Goal: Task Accomplishment & Management: Use online tool/utility

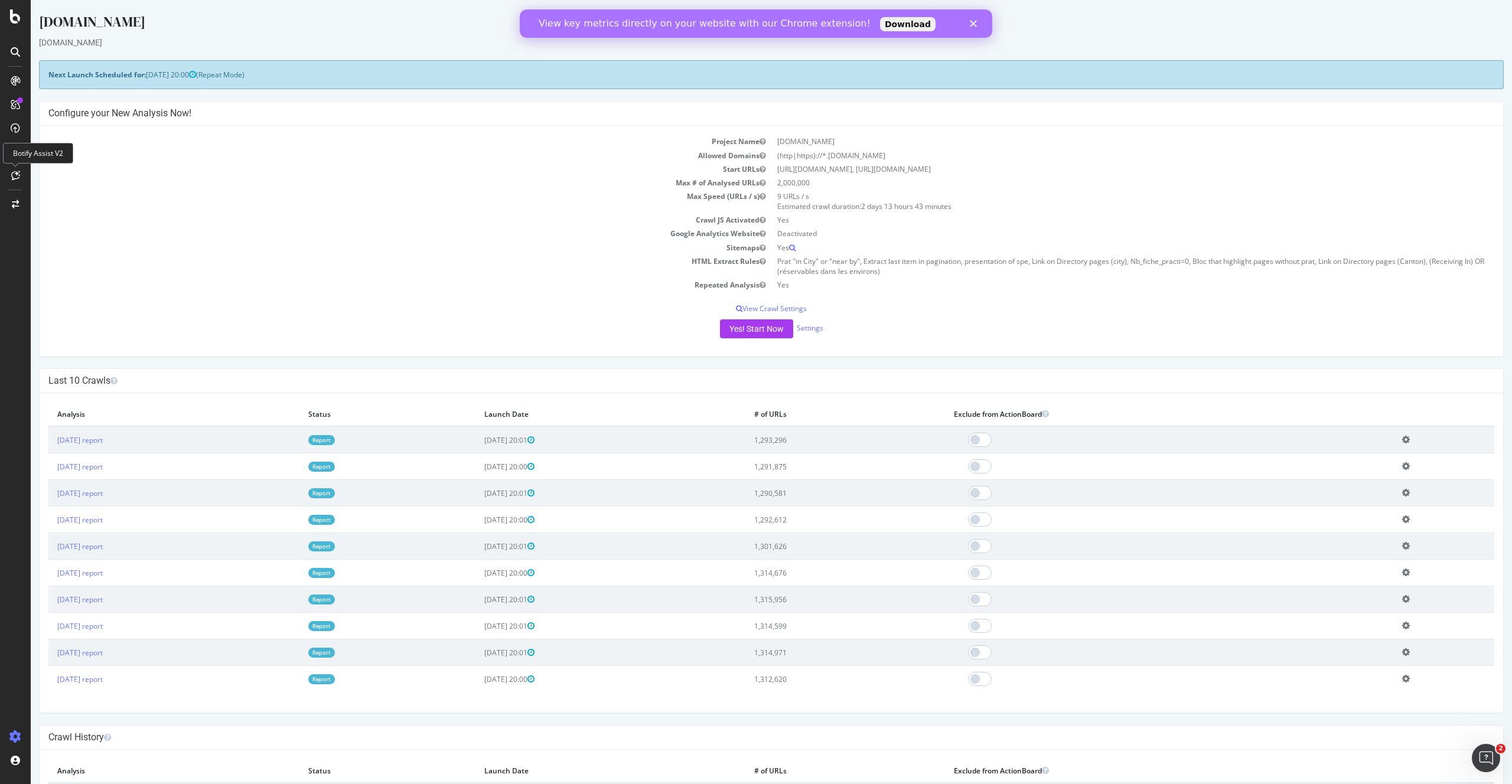
click at [104, 159] on td "Allowed Domains" at bounding box center [410, 156] width 723 height 14
click at [66, 219] on div "PageWorkers" at bounding box center [68, 222] width 49 height 12
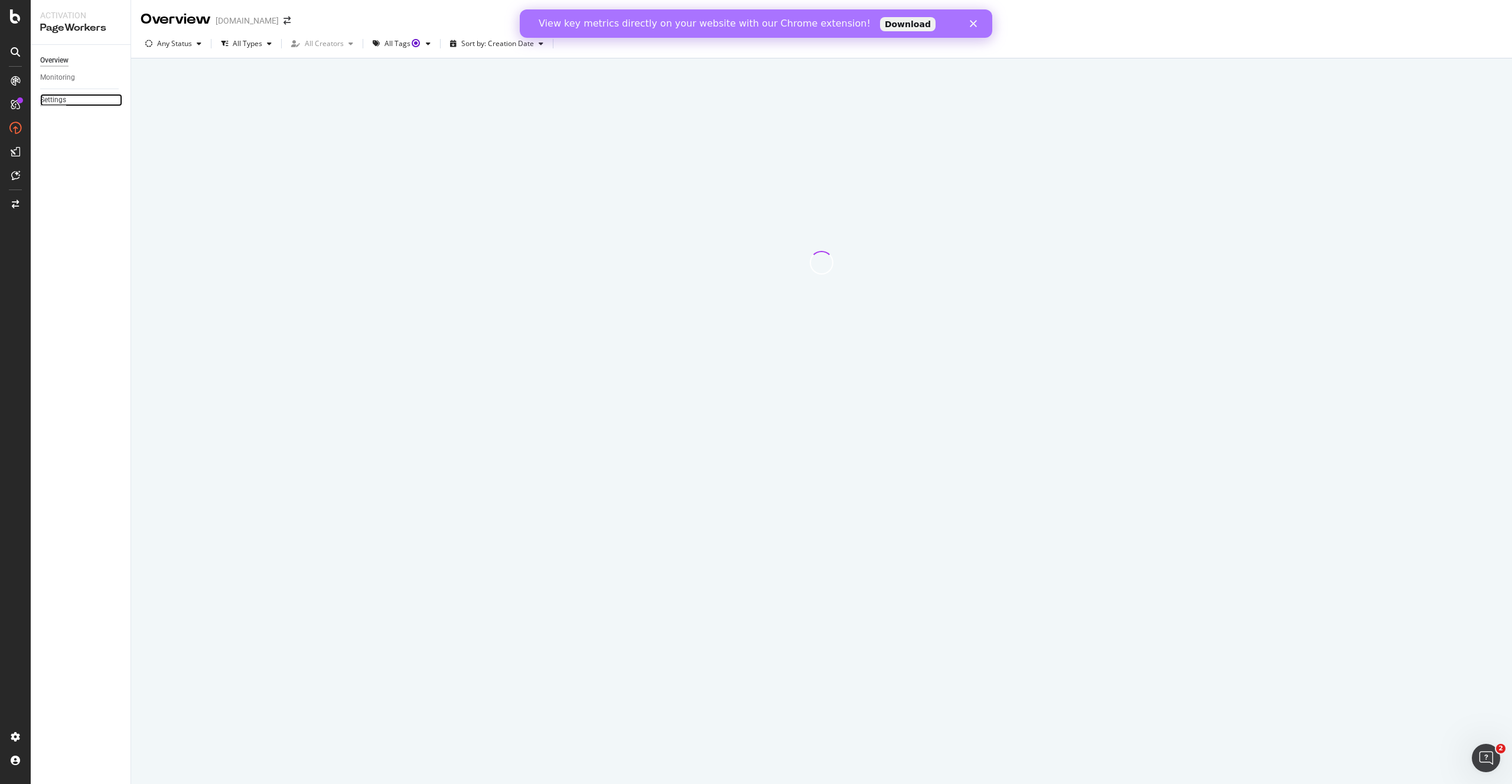
click at [58, 97] on div "Settings" at bounding box center [53, 100] width 26 height 12
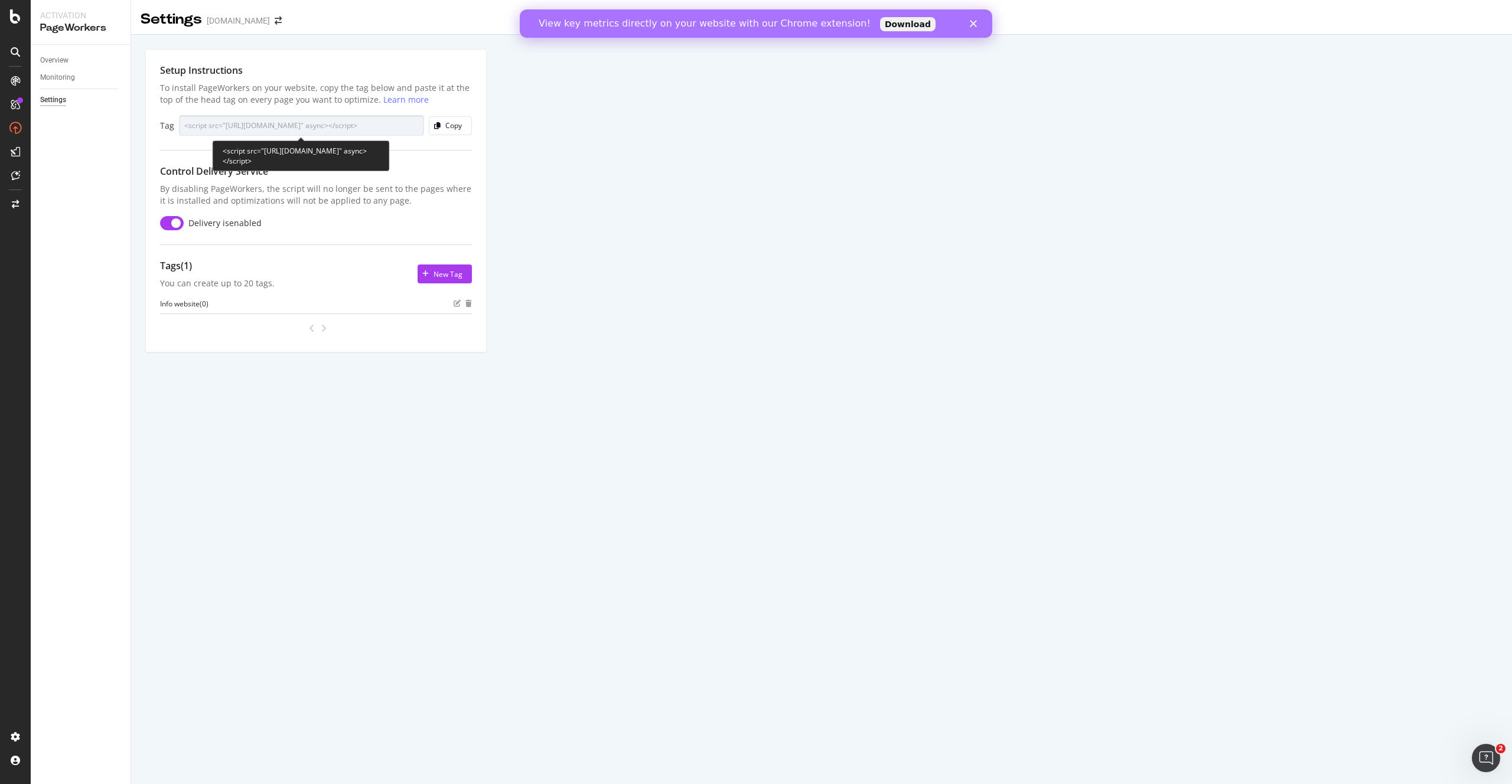
click at [312, 168] on div "<script src="[URL][DOMAIN_NAME]" async></script>" at bounding box center [301, 156] width 177 height 31
click at [449, 124] on div "Copy" at bounding box center [453, 125] width 17 height 10
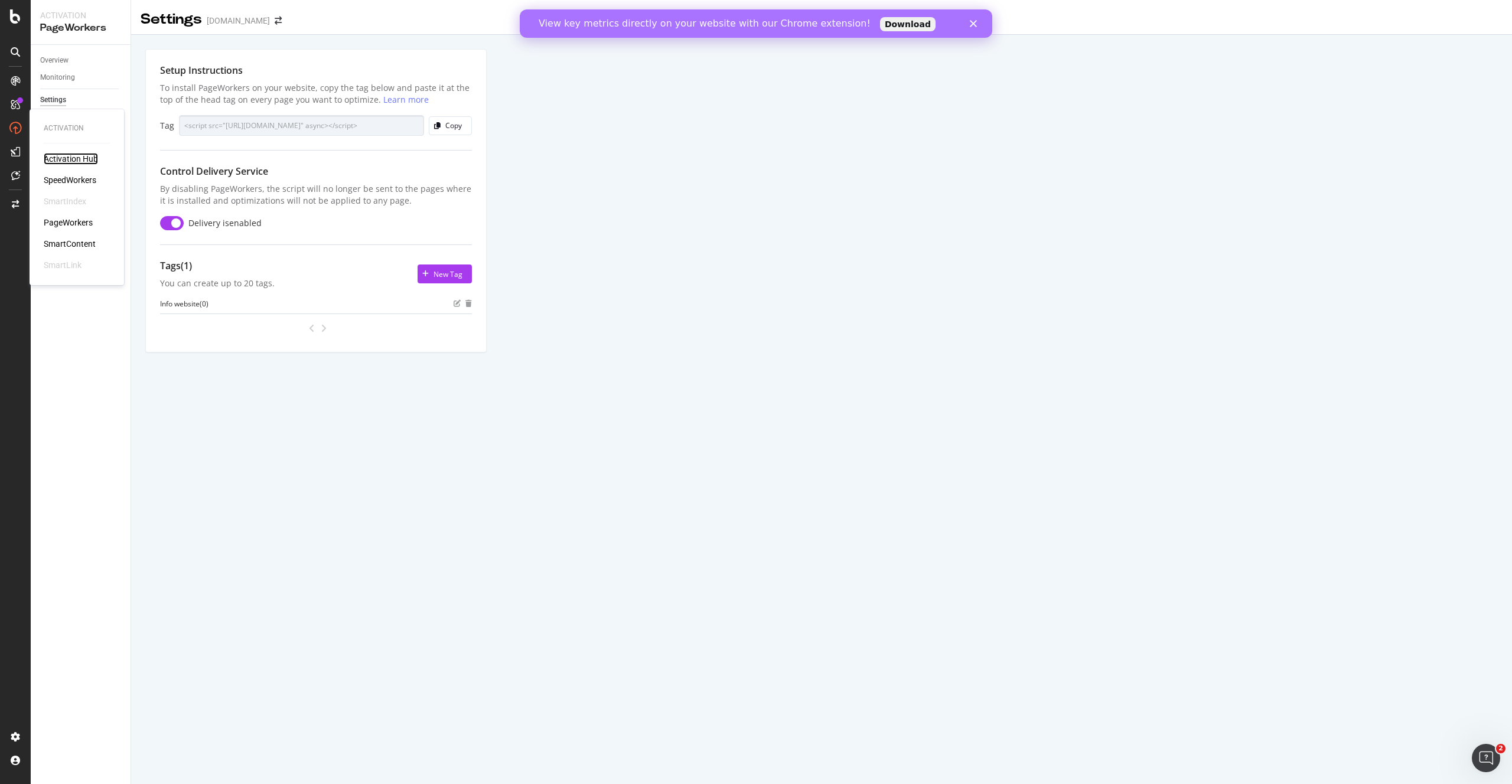
click at [72, 160] on div "Activation Hub" at bounding box center [71, 159] width 55 height 12
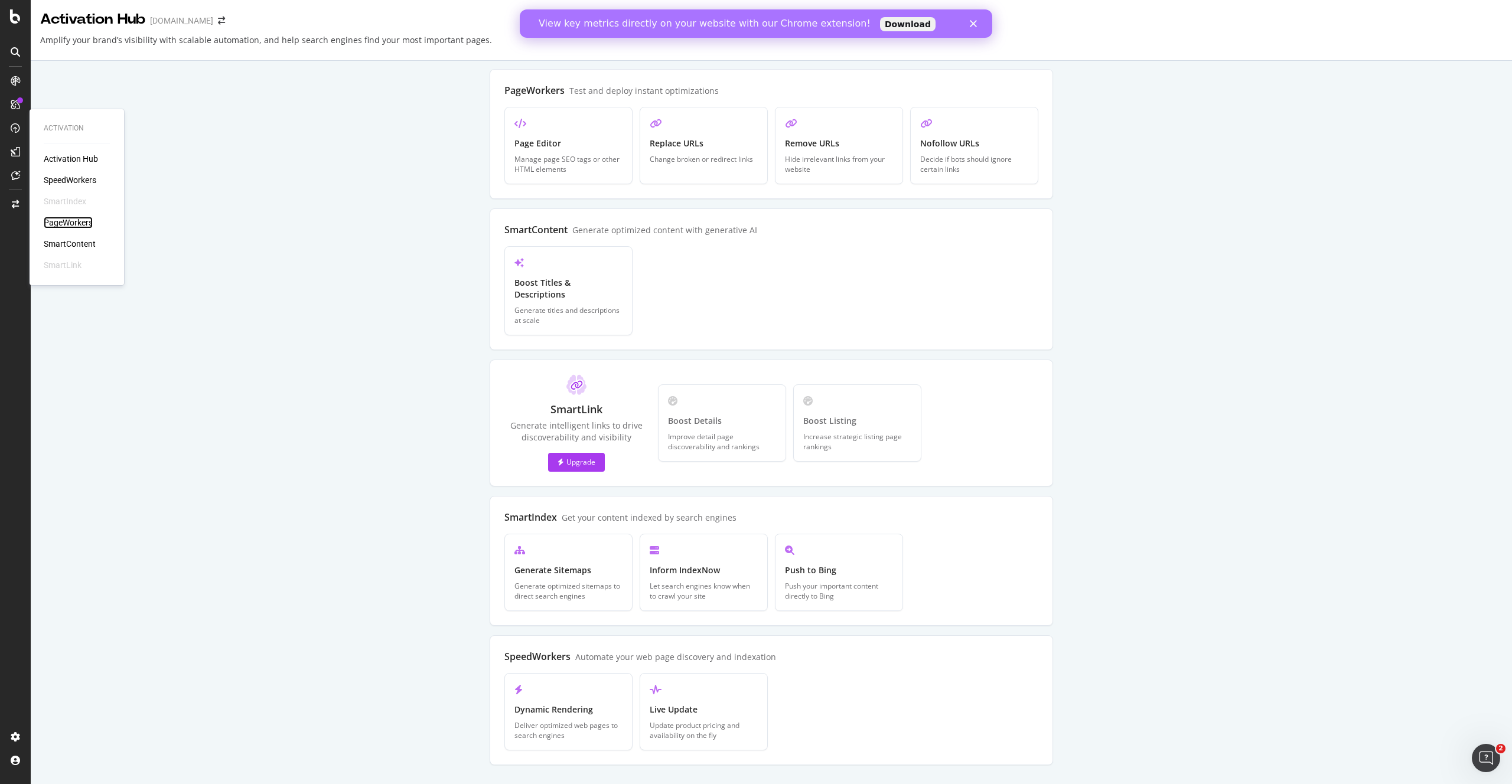
click at [77, 219] on div "PageWorkers" at bounding box center [68, 222] width 49 height 12
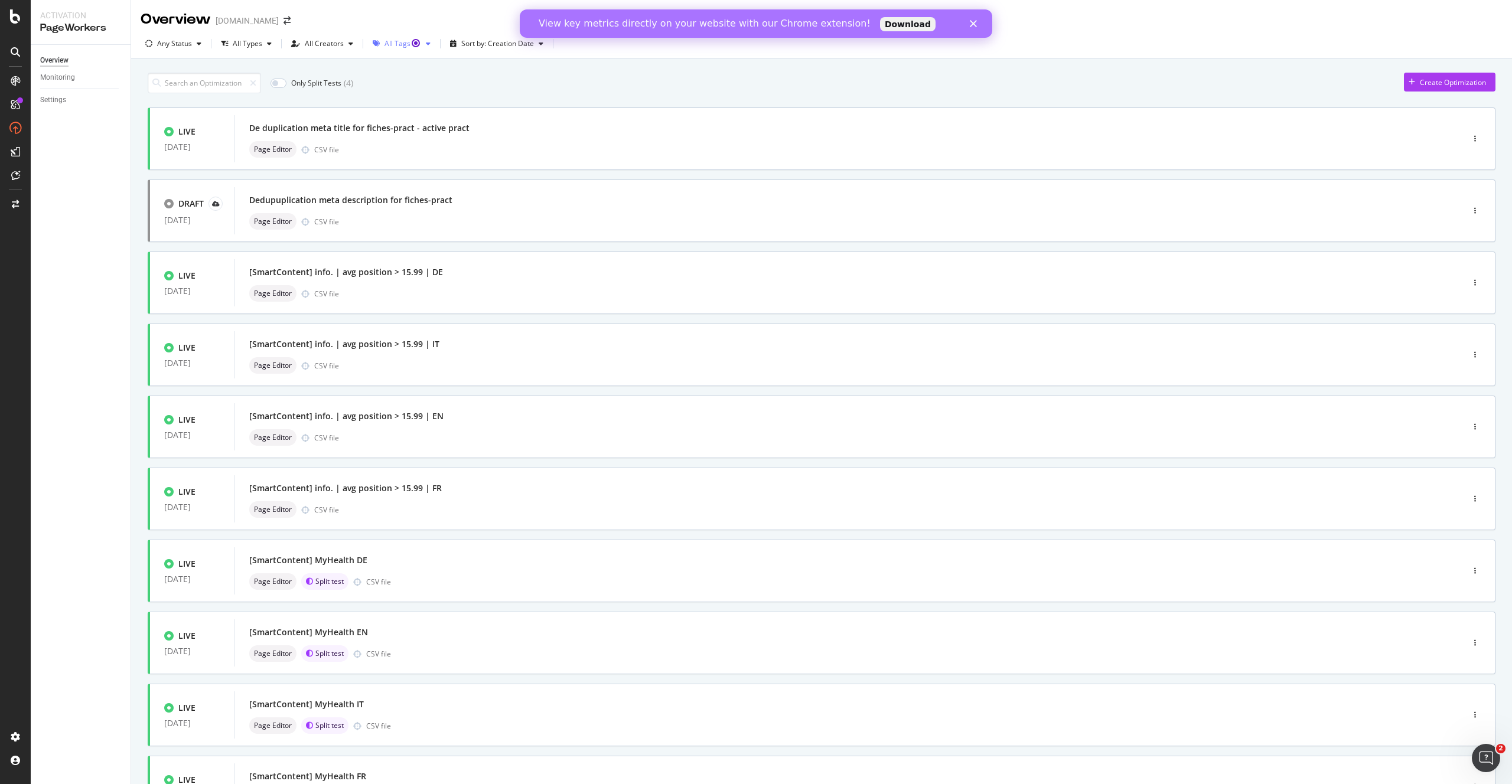
click at [421, 43] on div "button" at bounding box center [428, 43] width 14 height 7
click at [495, 79] on div "Only Split Tests ( 4 ) Create Optimization" at bounding box center [821, 82] width 1348 height 20
click at [629, 24] on div "View key metrics directly on your website with our Chrome extension!" at bounding box center [704, 24] width 332 height 12
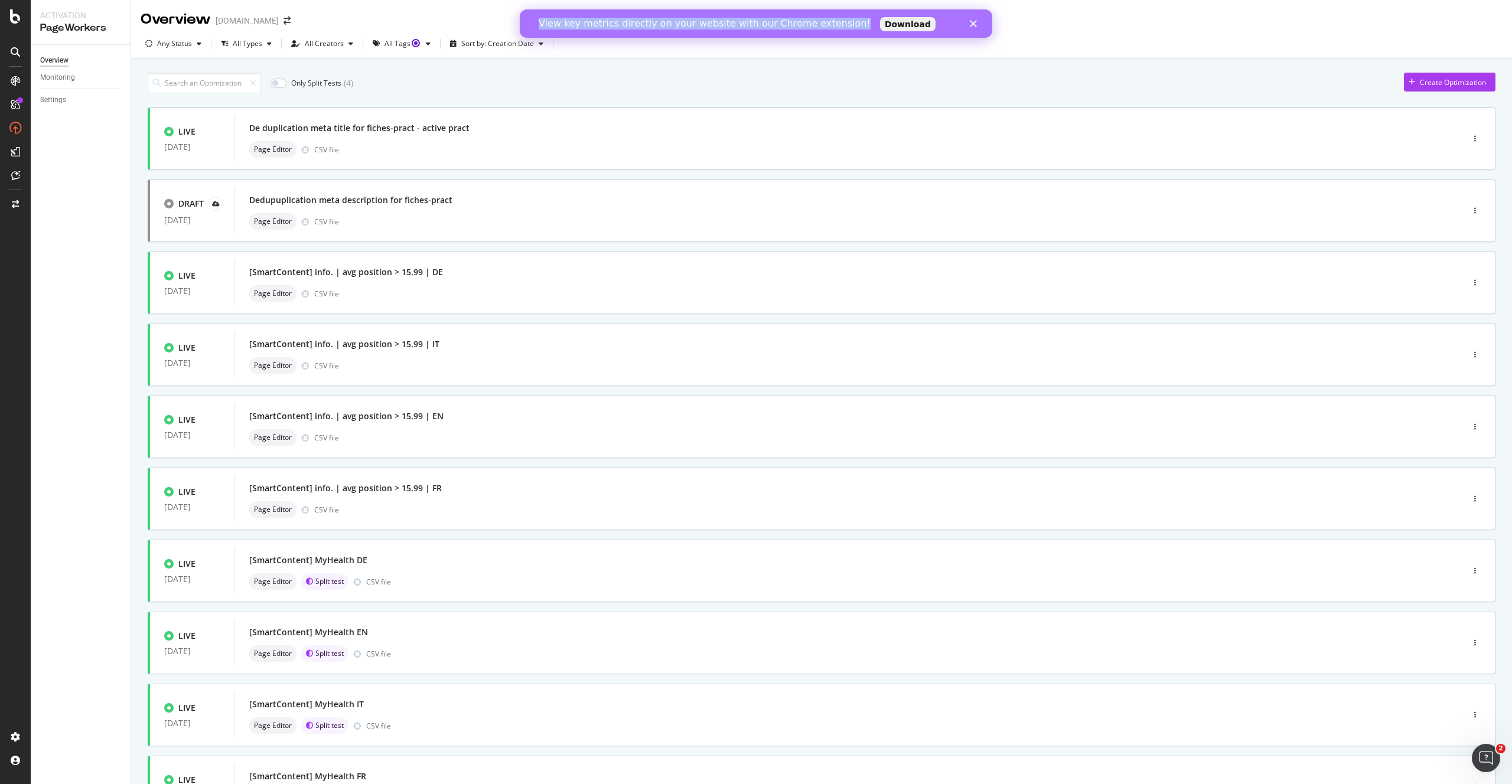
click at [629, 24] on div "View key metrics directly on your website with our Chrome extension!" at bounding box center [704, 24] width 332 height 12
click at [680, 27] on div "View key metrics directly on your website with our Chrome extension!" at bounding box center [704, 24] width 332 height 12
click at [968, 24] on div "View key metrics directly on your website with our Chrome extension! Download" at bounding box center [756, 24] width 472 height 19
click at [977, 24] on div "Fermer" at bounding box center [975, 23] width 12 height 7
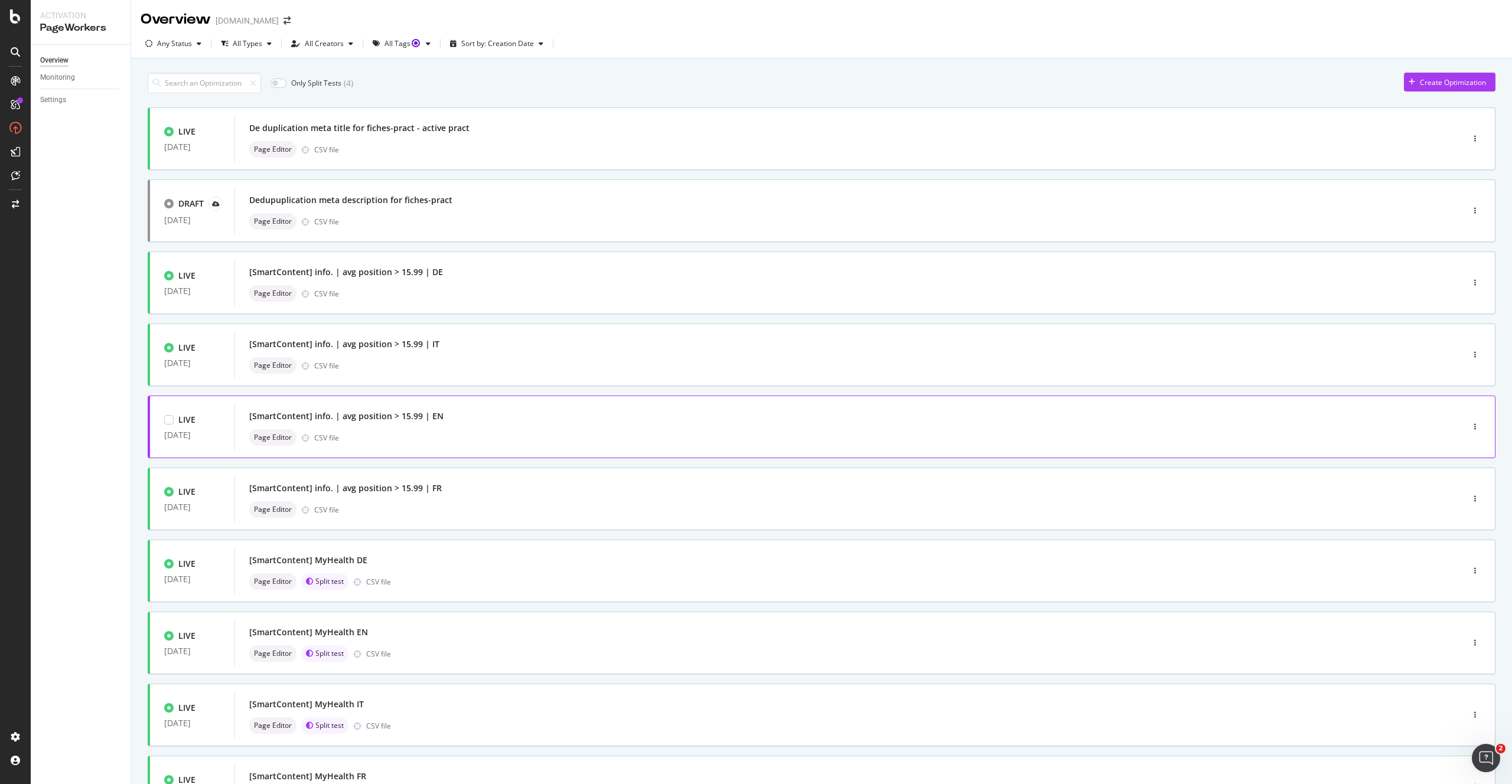
scroll to position [110, 0]
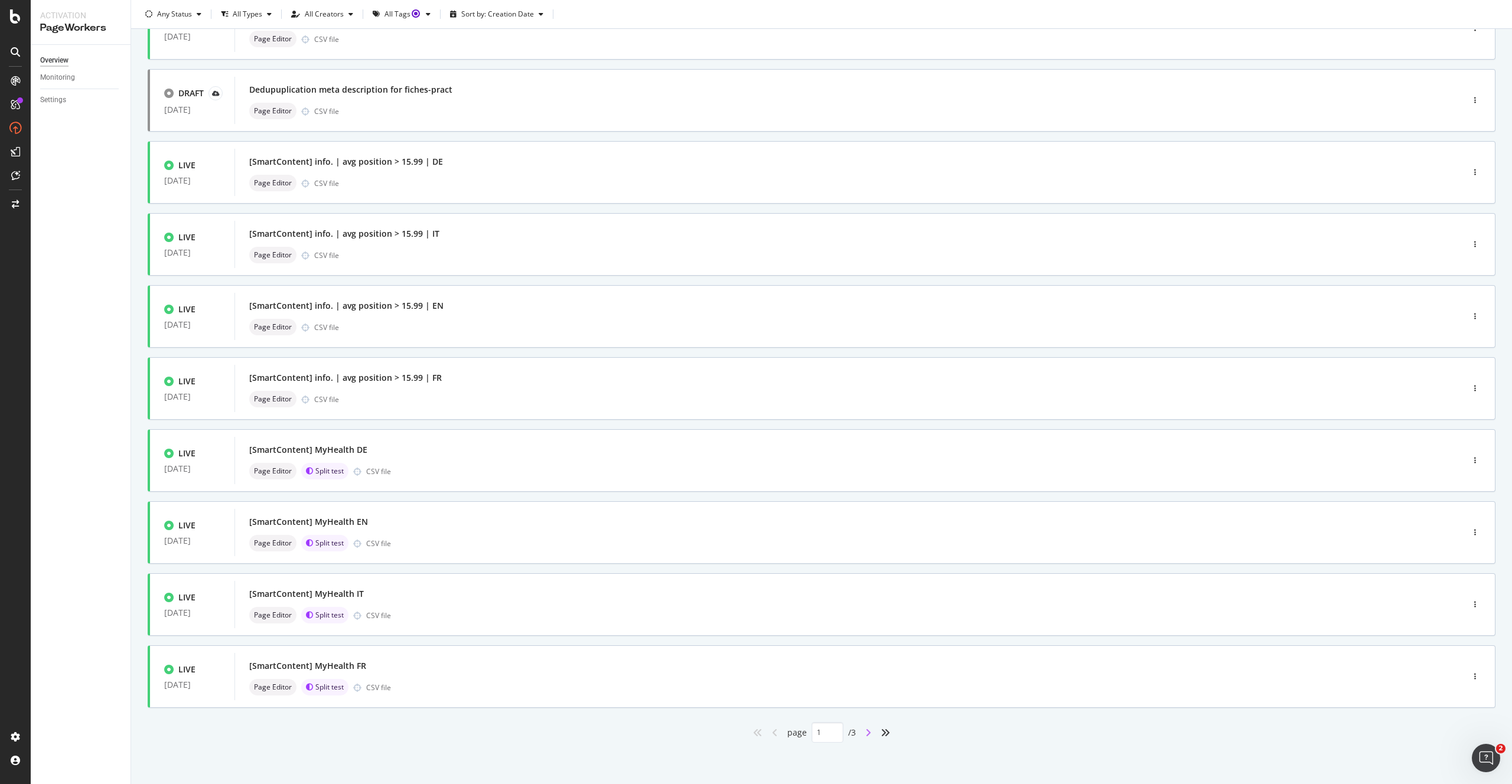
click at [871, 731] on icon "angle-right" at bounding box center [869, 733] width 6 height 9
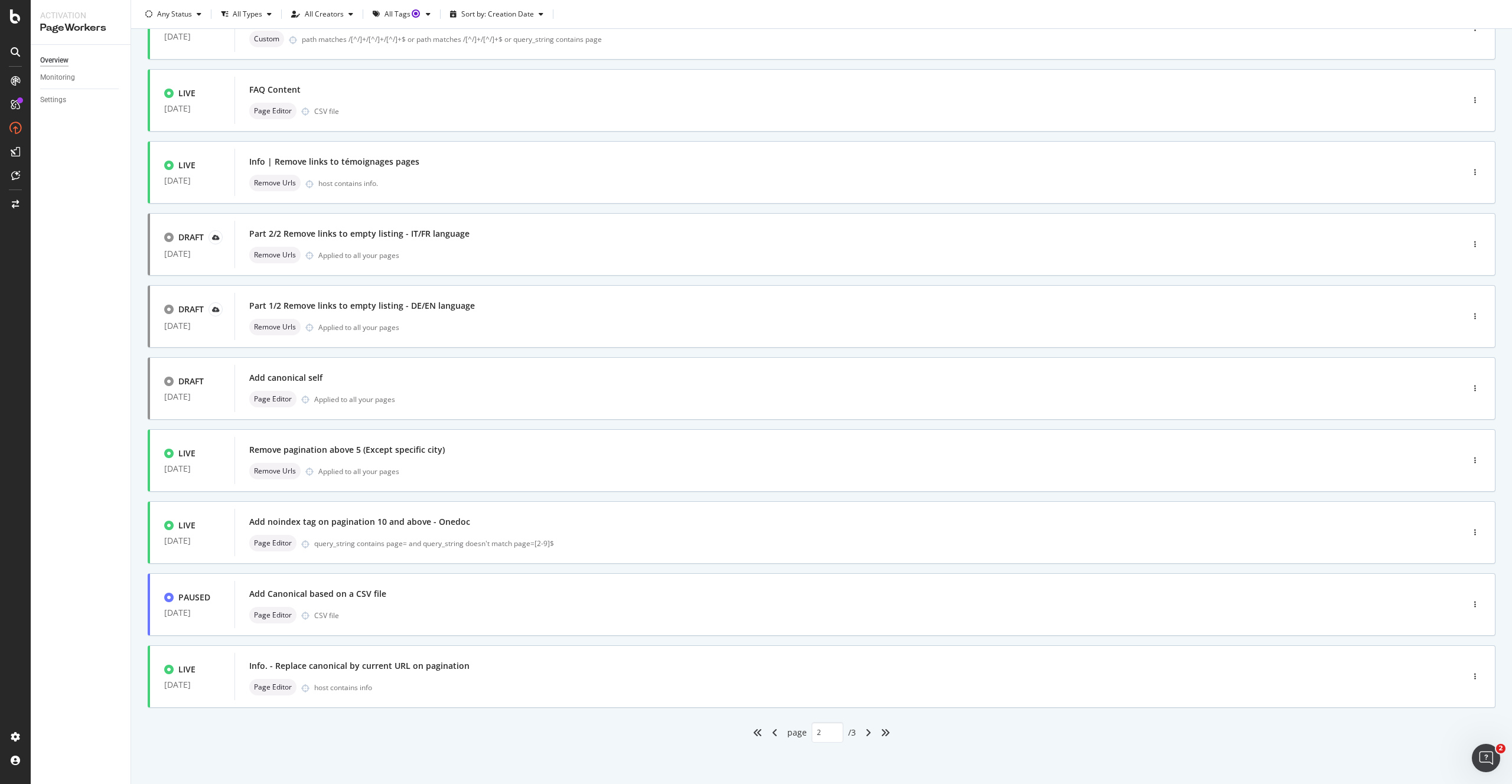
click at [873, 734] on div "angle-right" at bounding box center [868, 733] width 15 height 19
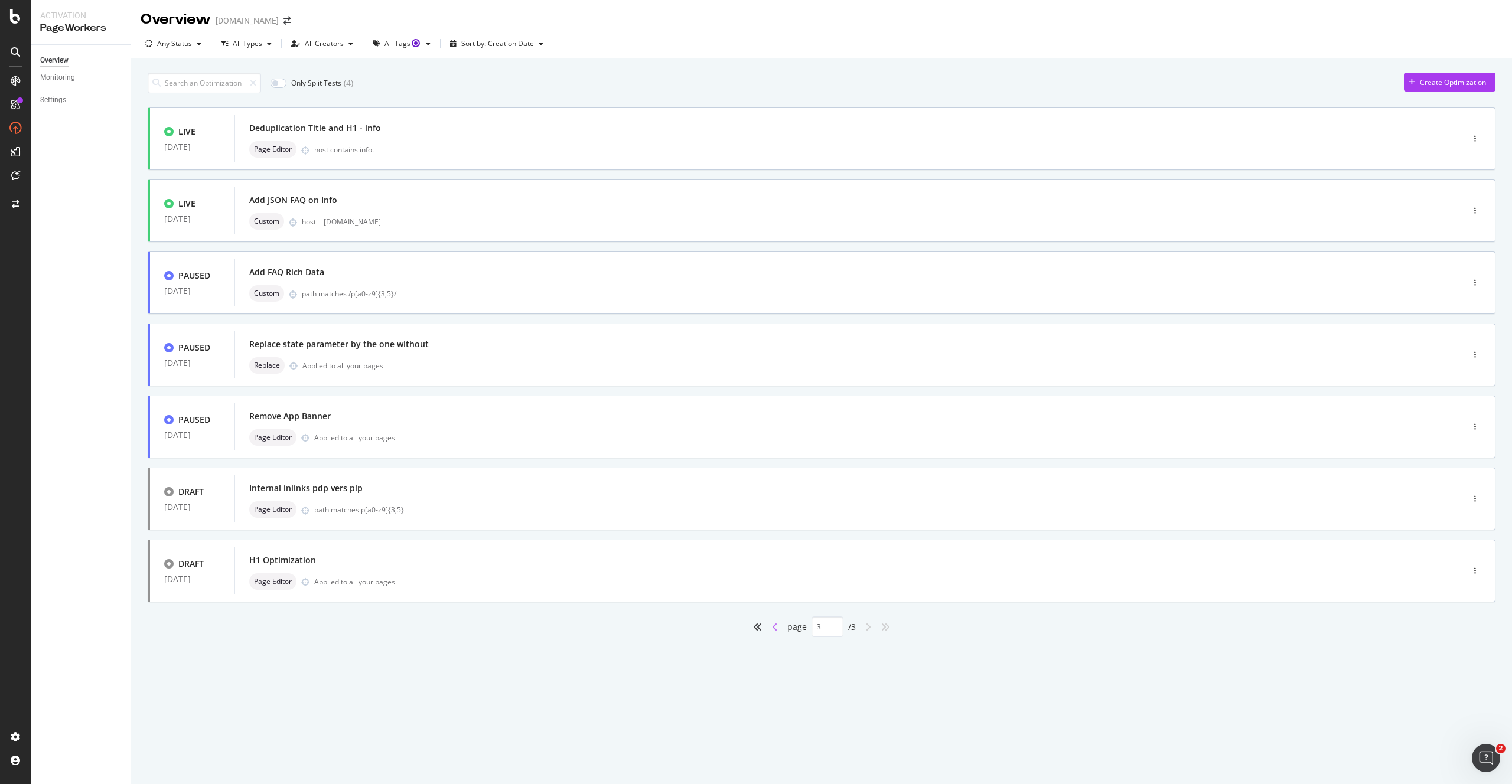
click at [776, 629] on icon "angle-left" at bounding box center [775, 627] width 6 height 9
type input "2"
